Goal: Task Accomplishment & Management: Manage account settings

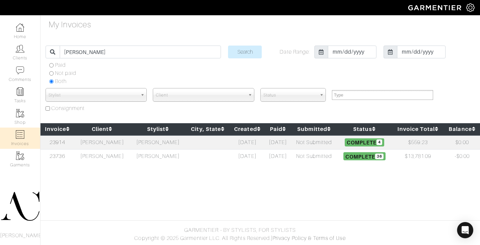
select select
click at [18, 137] on img at bounding box center [20, 134] width 8 height 8
select select
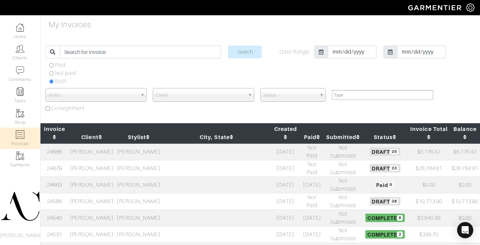
click at [115, 145] on td "Rob Foley" at bounding box center [91, 151] width 47 height 17
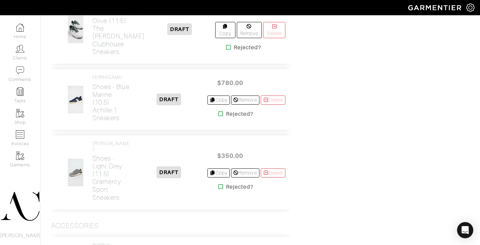
scroll to position [1545, 0]
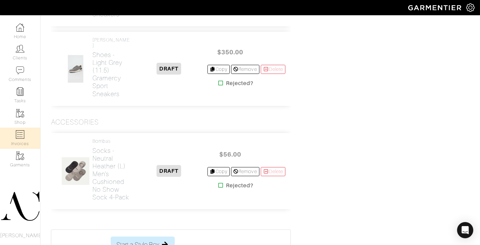
click at [18, 139] on link "Invoices" at bounding box center [20, 138] width 40 height 21
select select
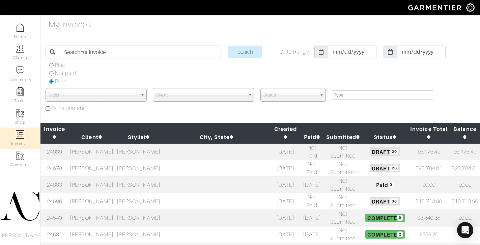
click at [91, 160] on td "[PERSON_NAME]" at bounding box center [91, 168] width 47 height 17
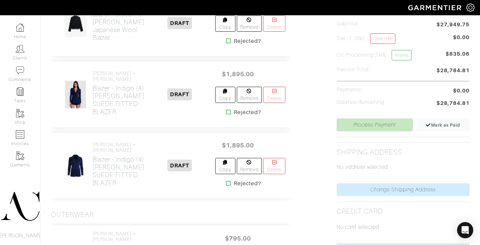
scroll to position [167, 0]
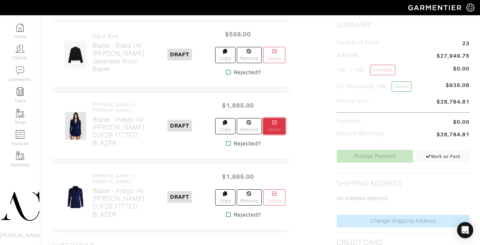
click at [272, 129] on link "Delete" at bounding box center [274, 126] width 22 height 16
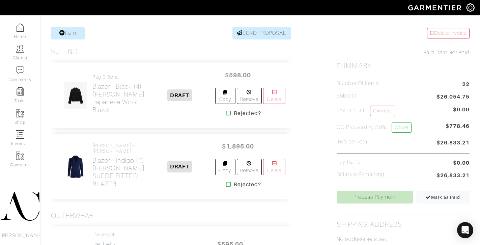
scroll to position [108, 0]
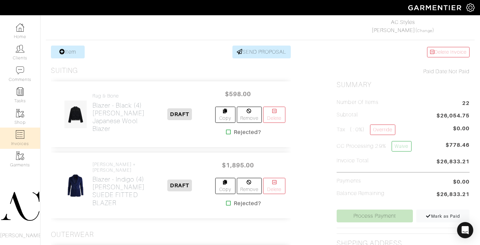
click at [24, 137] on link "Invoices" at bounding box center [20, 138] width 40 height 21
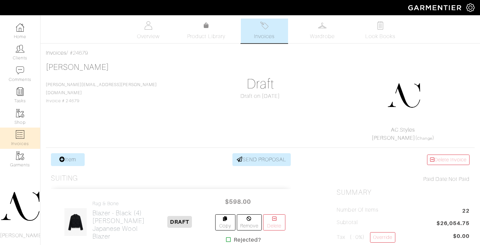
select select
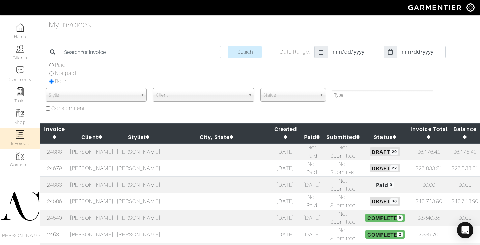
click at [109, 193] on td "Tyler Turner" at bounding box center [91, 201] width 47 height 17
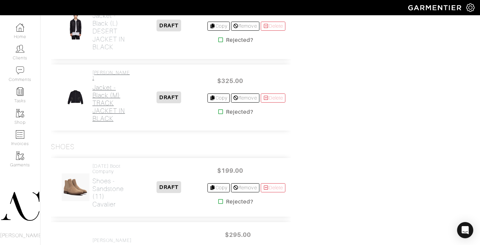
scroll to position [2575, 0]
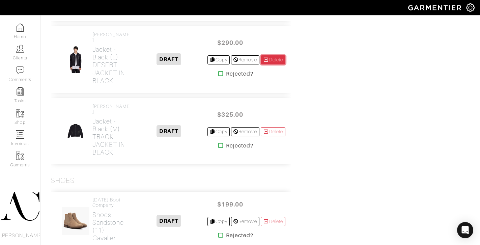
click at [271, 64] on link "Delete" at bounding box center [273, 59] width 25 height 9
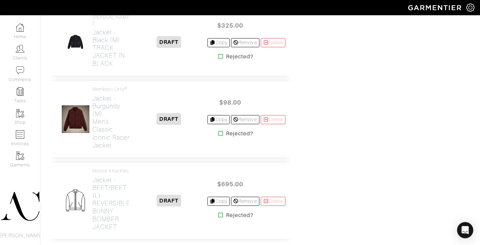
scroll to position [2467, 0]
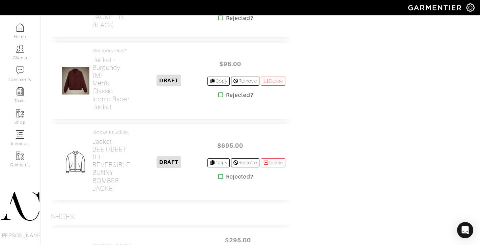
click at [268, 9] on link "Delete" at bounding box center [273, 4] width 25 height 9
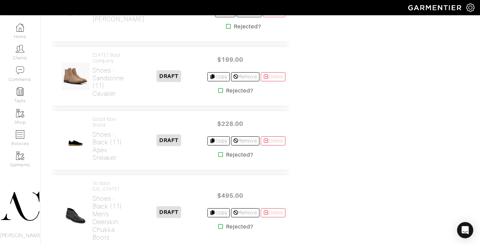
scroll to position [2644, 0]
